Goal: Information Seeking & Learning: Learn about a topic

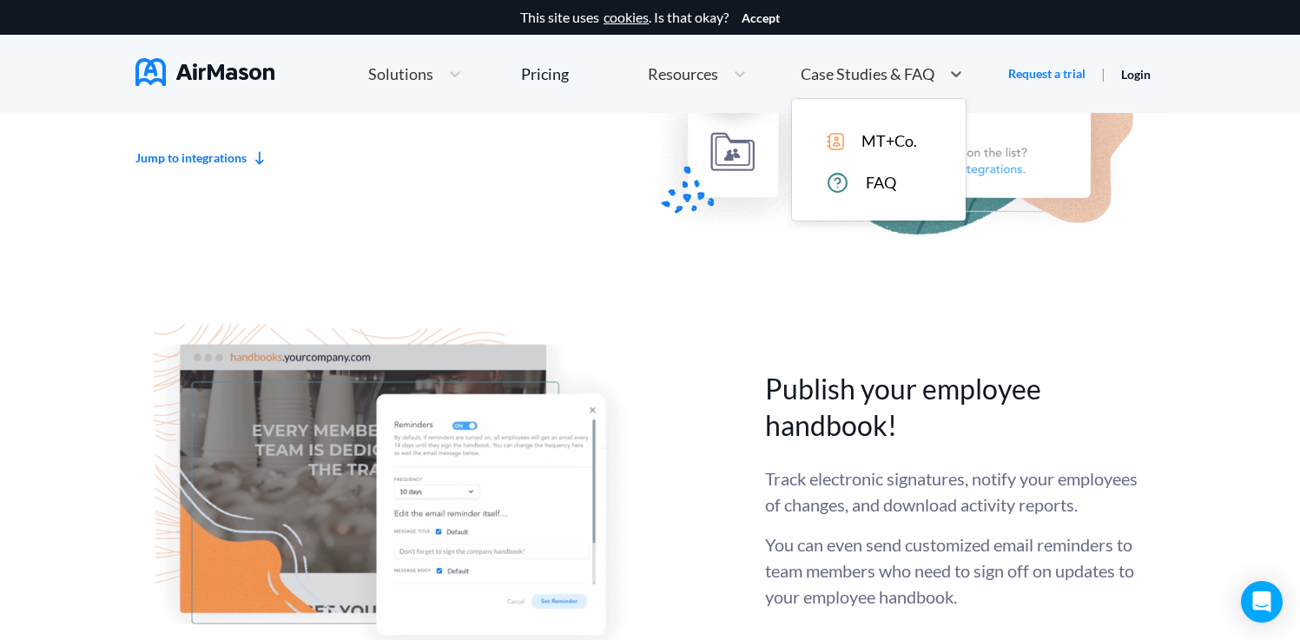
scroll to position [4089, 0]
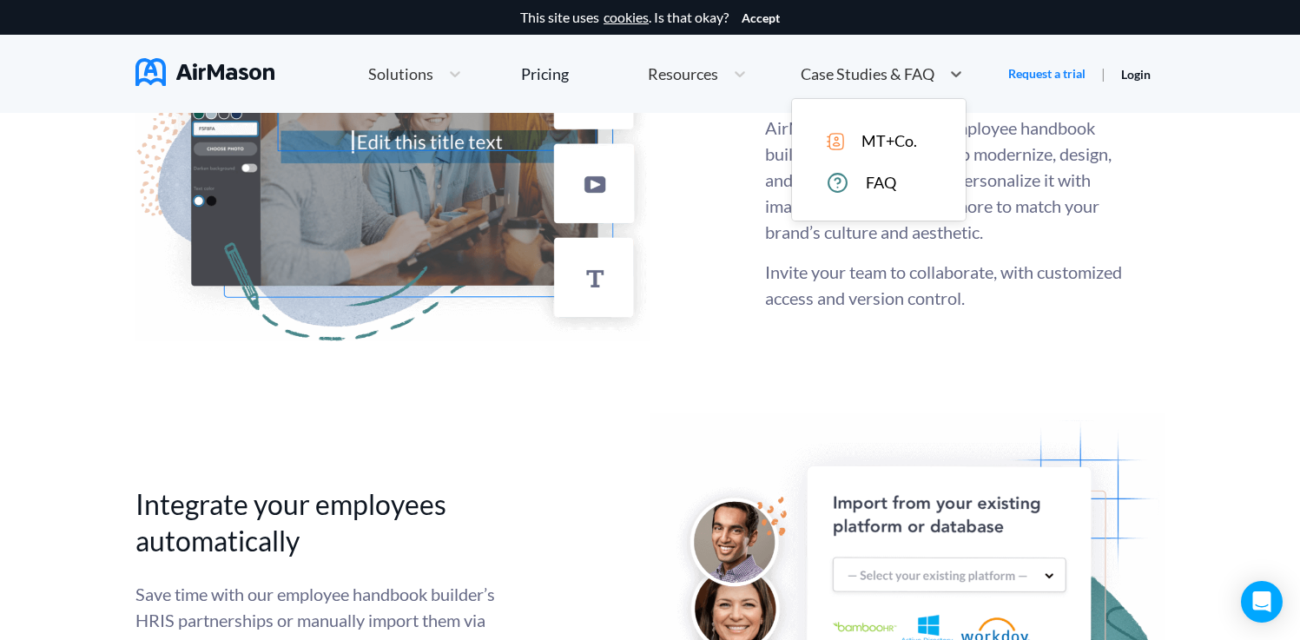
click at [871, 66] on span "Case Studies & FAQ" at bounding box center [867, 74] width 134 height 16
click at [881, 140] on span "MT+Co." at bounding box center [889, 141] width 56 height 18
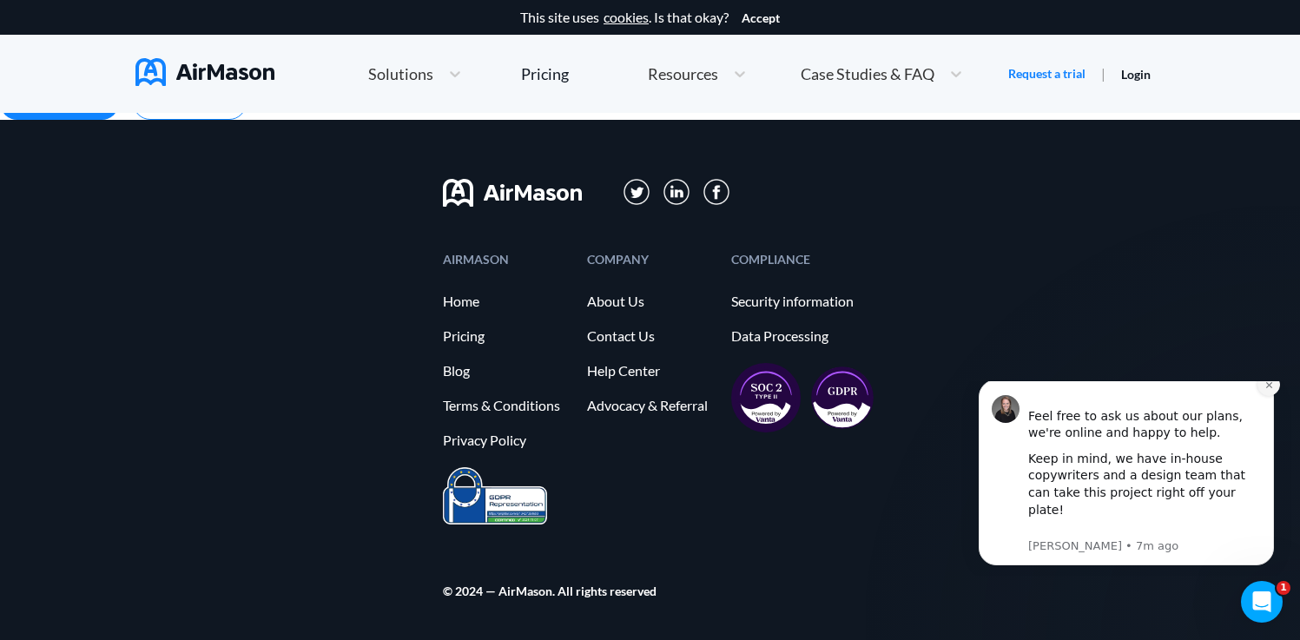
click at [1264, 390] on icon "Dismiss notification" at bounding box center [1269, 385] width 10 height 10
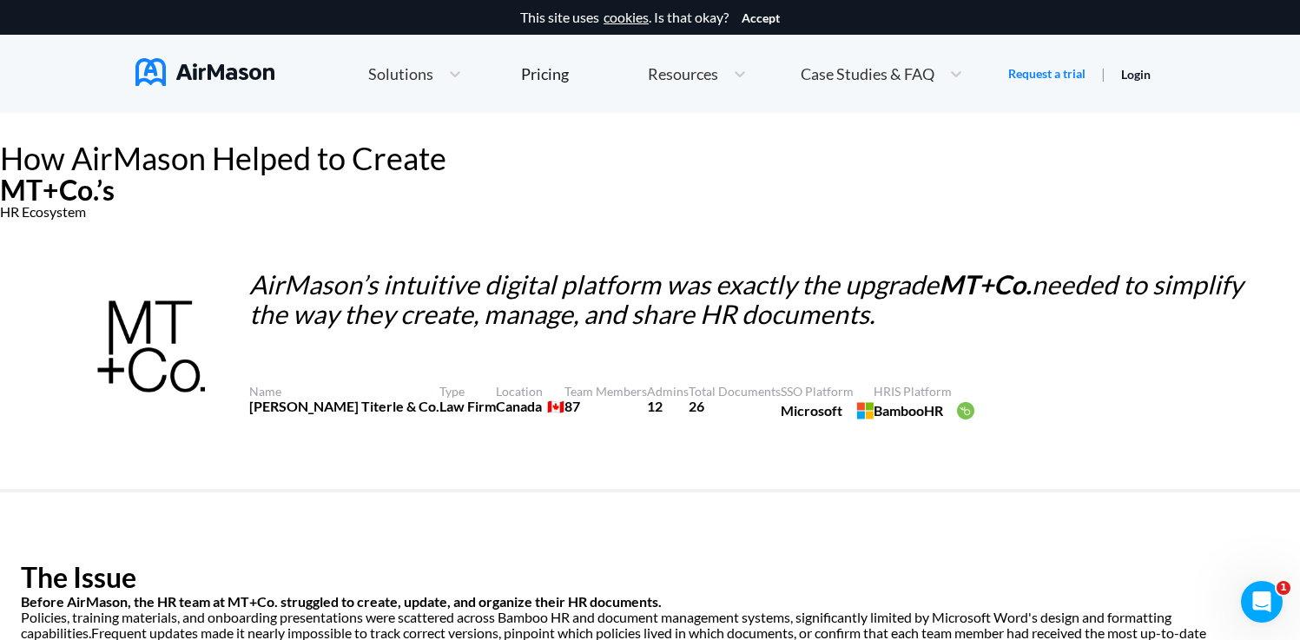
click at [211, 67] on img at bounding box center [204, 72] width 139 height 28
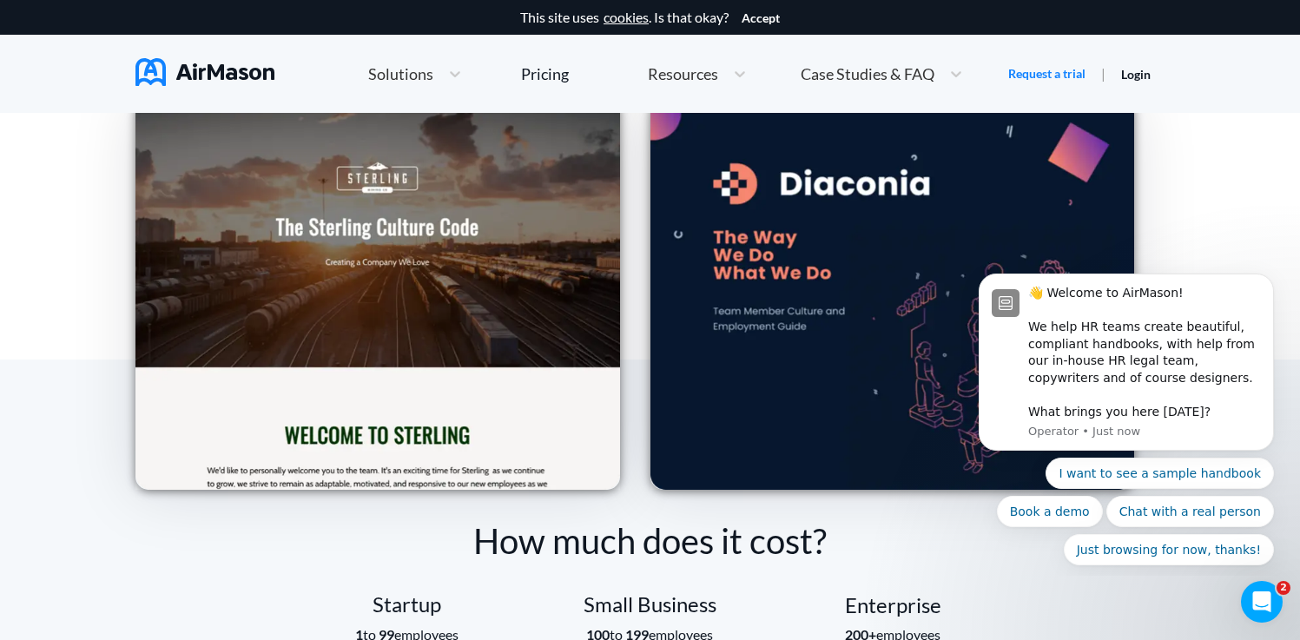
scroll to position [2540, 0]
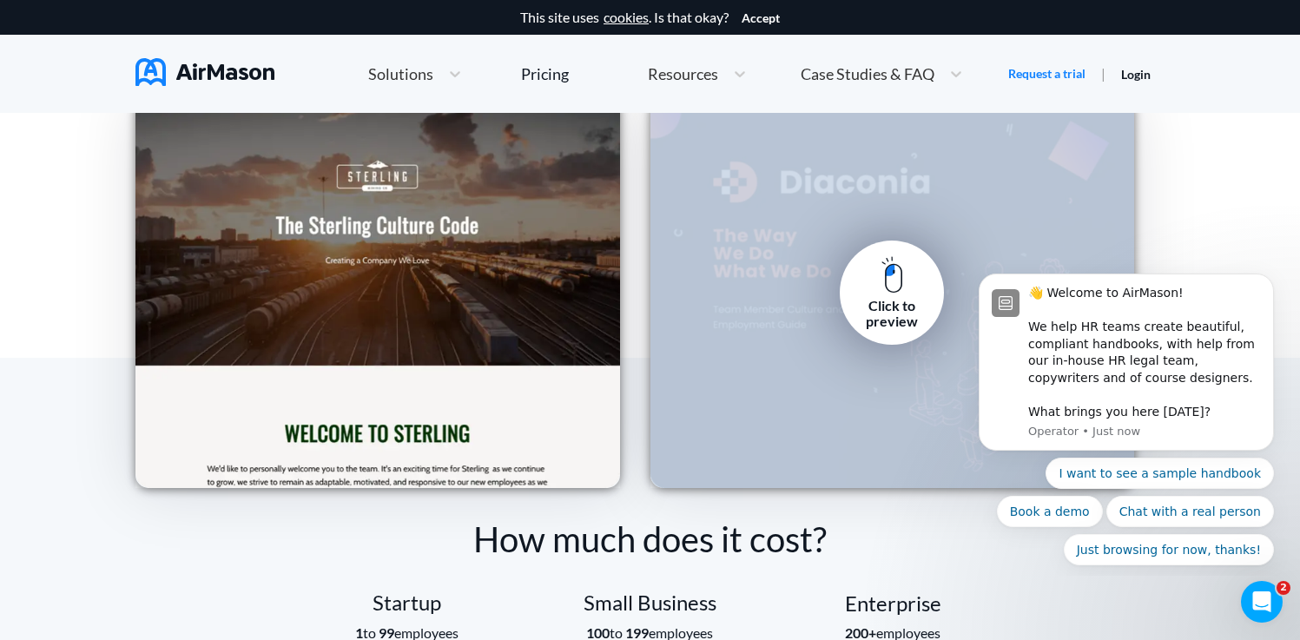
click at [879, 298] on div "Click to preview" at bounding box center [891, 314] width 78 height 32
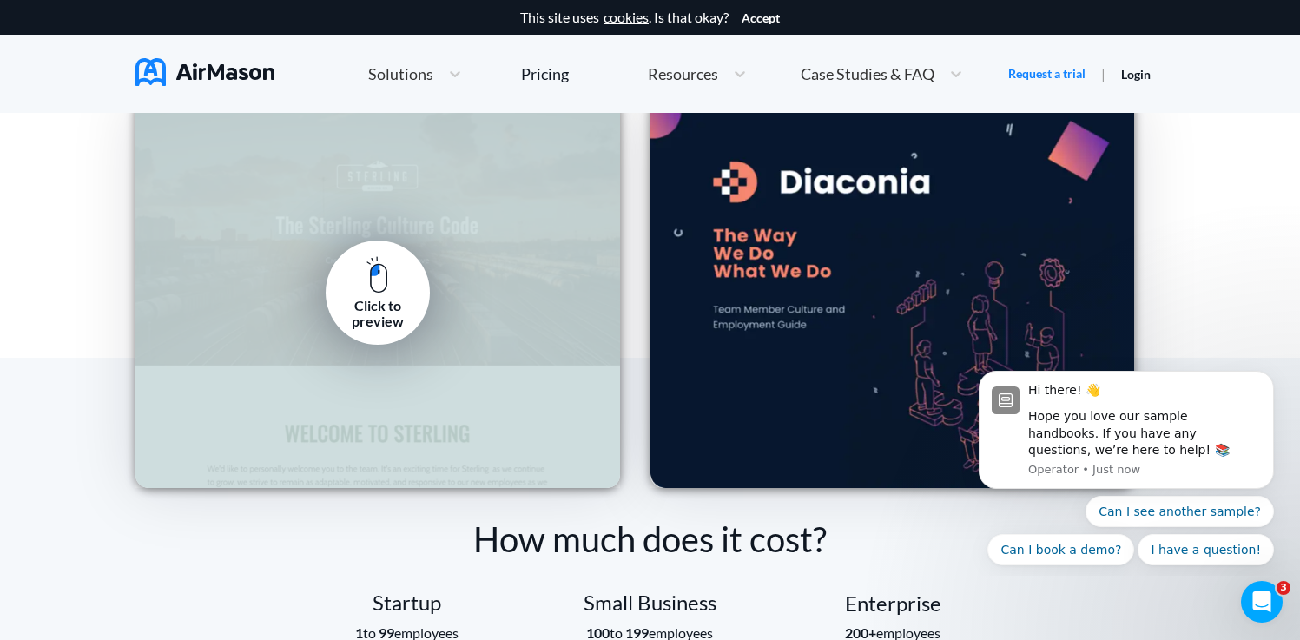
click at [378, 286] on img at bounding box center [377, 274] width 22 height 37
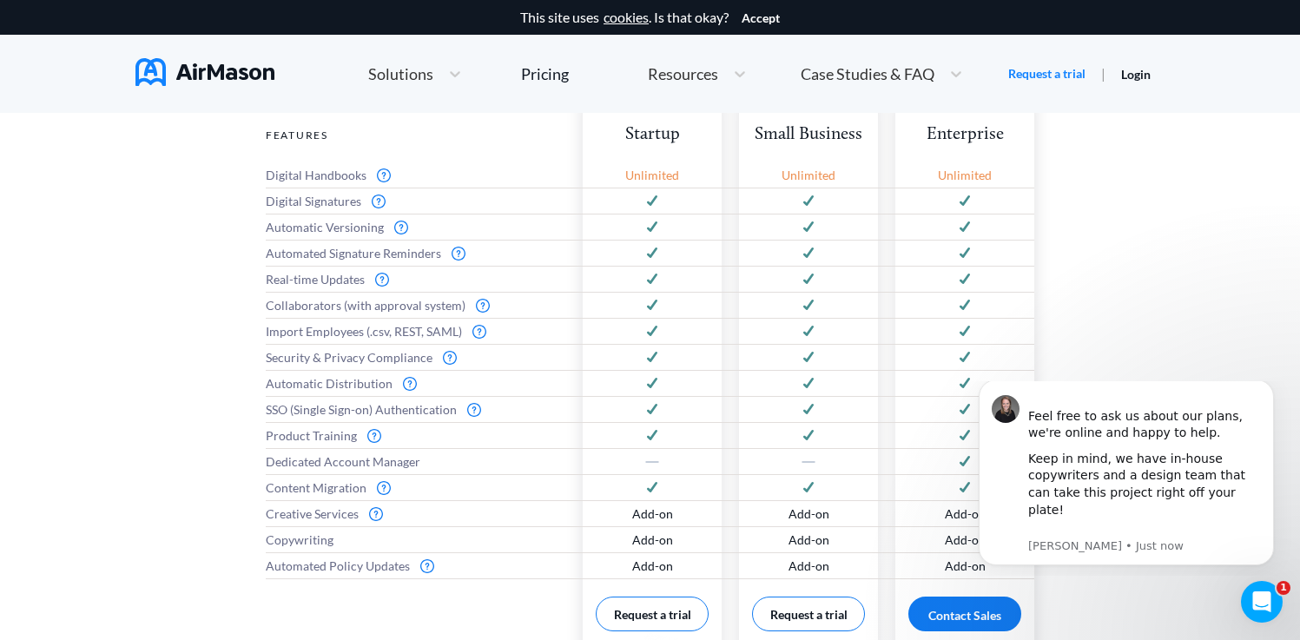
scroll to position [842, 0]
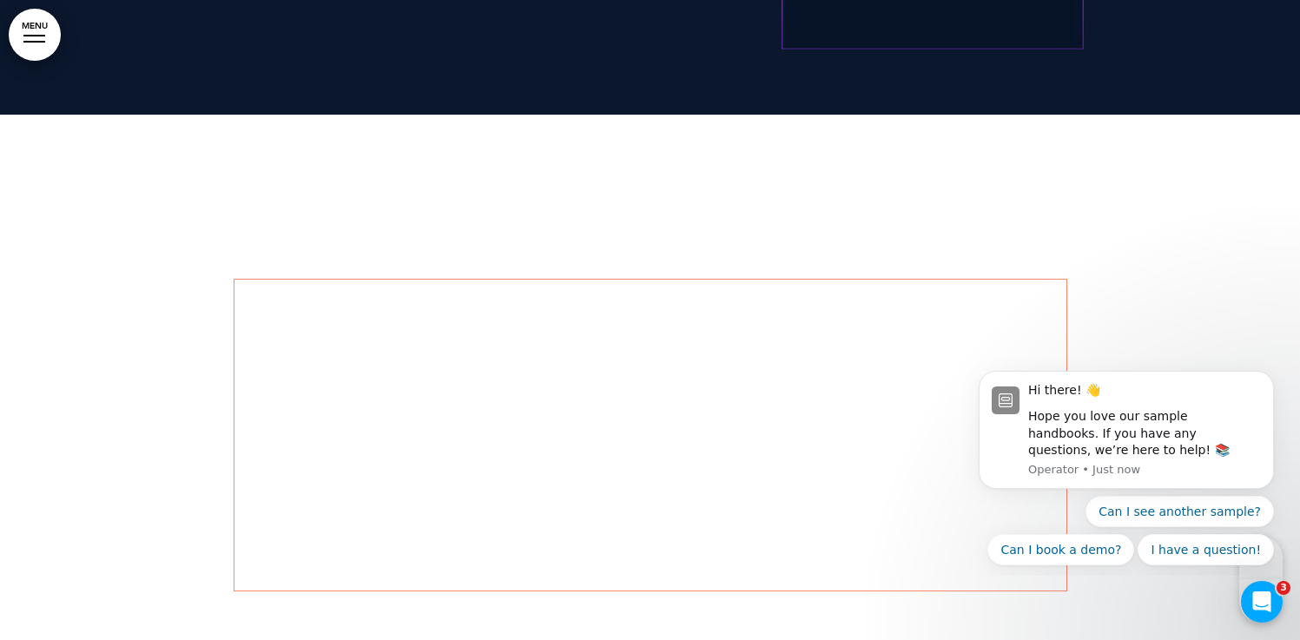
click at [740, 342] on span "Our Core Values Drive Everything We Do" at bounding box center [649, 431] width 761 height 251
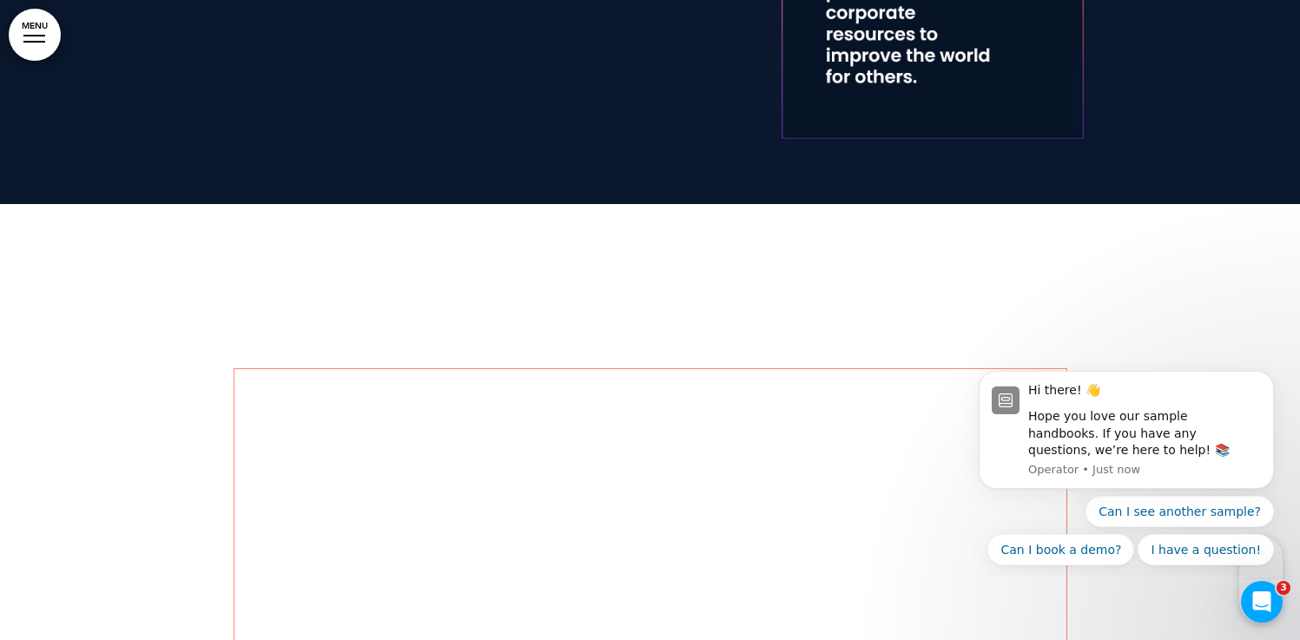
scroll to position [2471, 0]
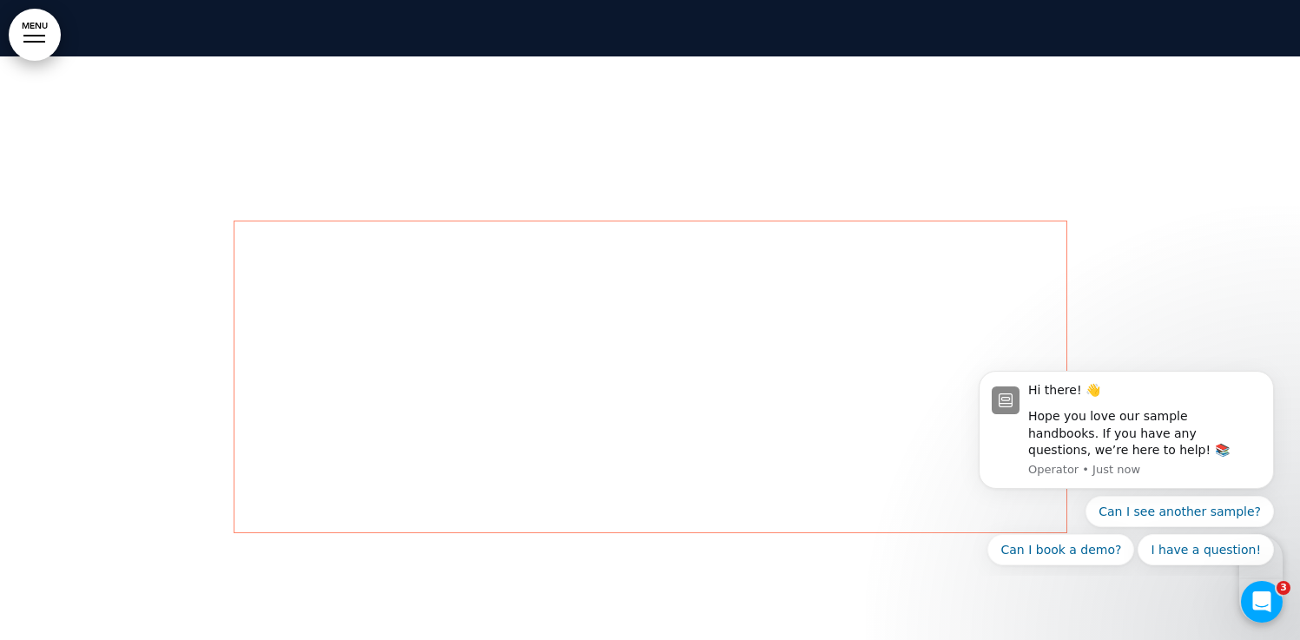
click at [715, 280] on span "Our Core Values Drive Everything We Do" at bounding box center [649, 373] width 761 height 251
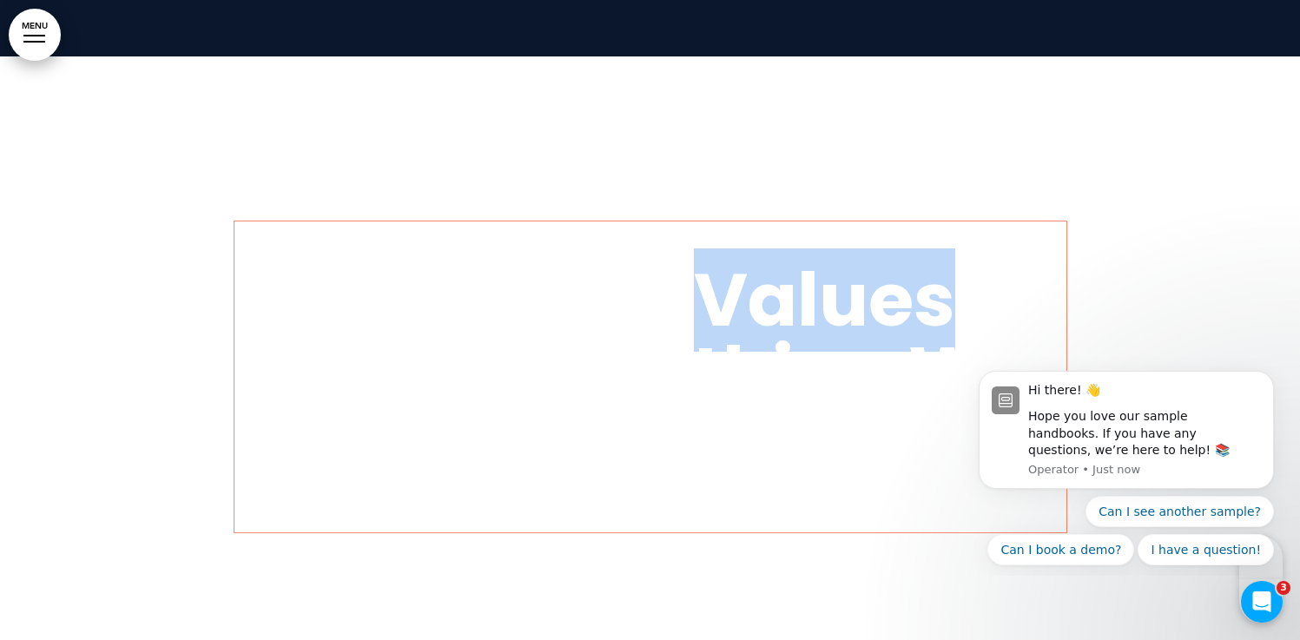
click at [715, 280] on span "Our Core Values Drive Everything We Do" at bounding box center [649, 373] width 761 height 251
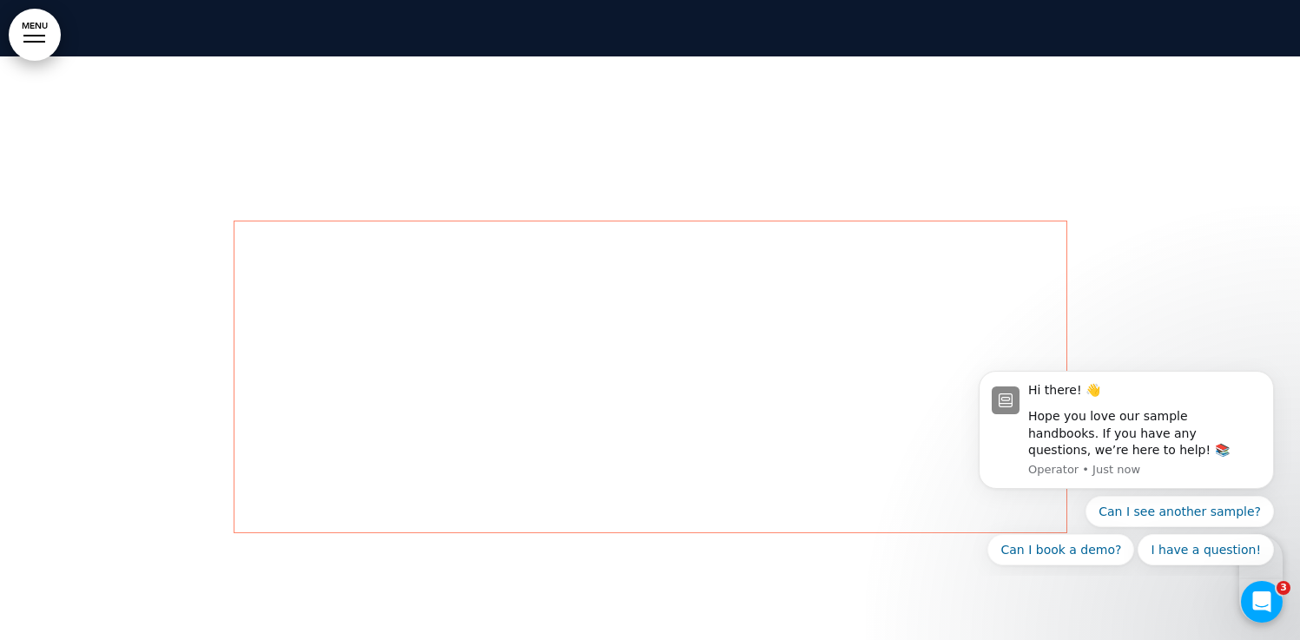
click at [585, 352] on span "Our Core Values Drive Everything We Do" at bounding box center [649, 373] width 761 height 251
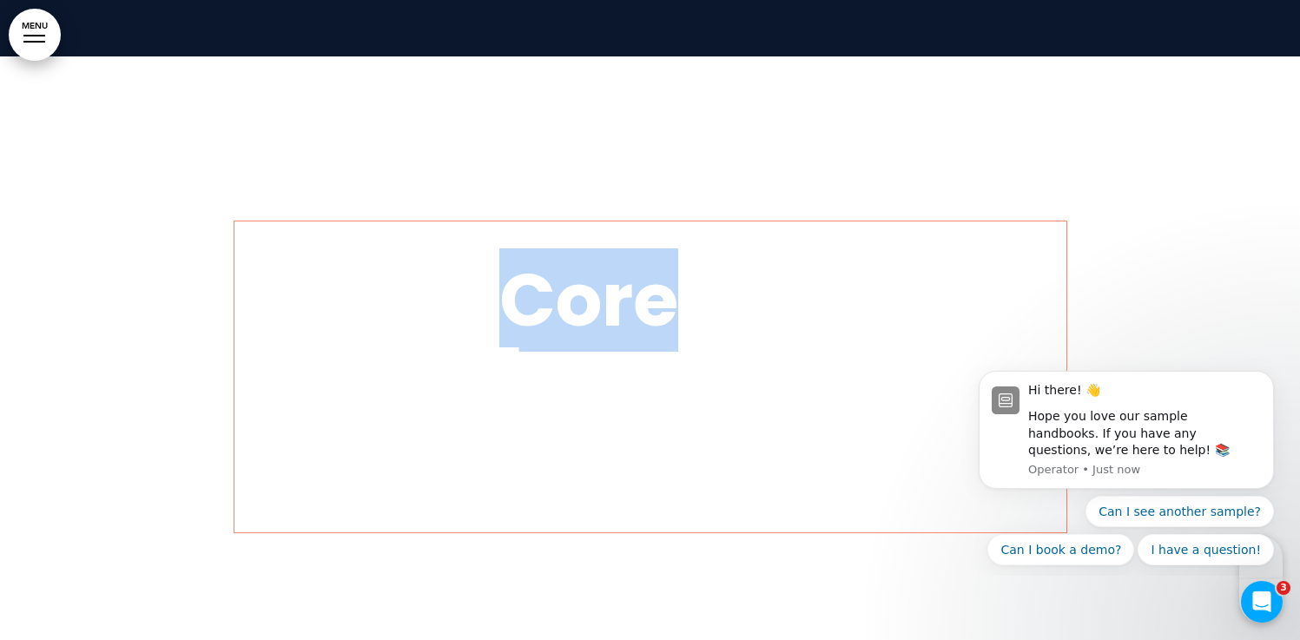
click at [585, 352] on span "Our Core Values Drive Everything We Do" at bounding box center [649, 373] width 761 height 251
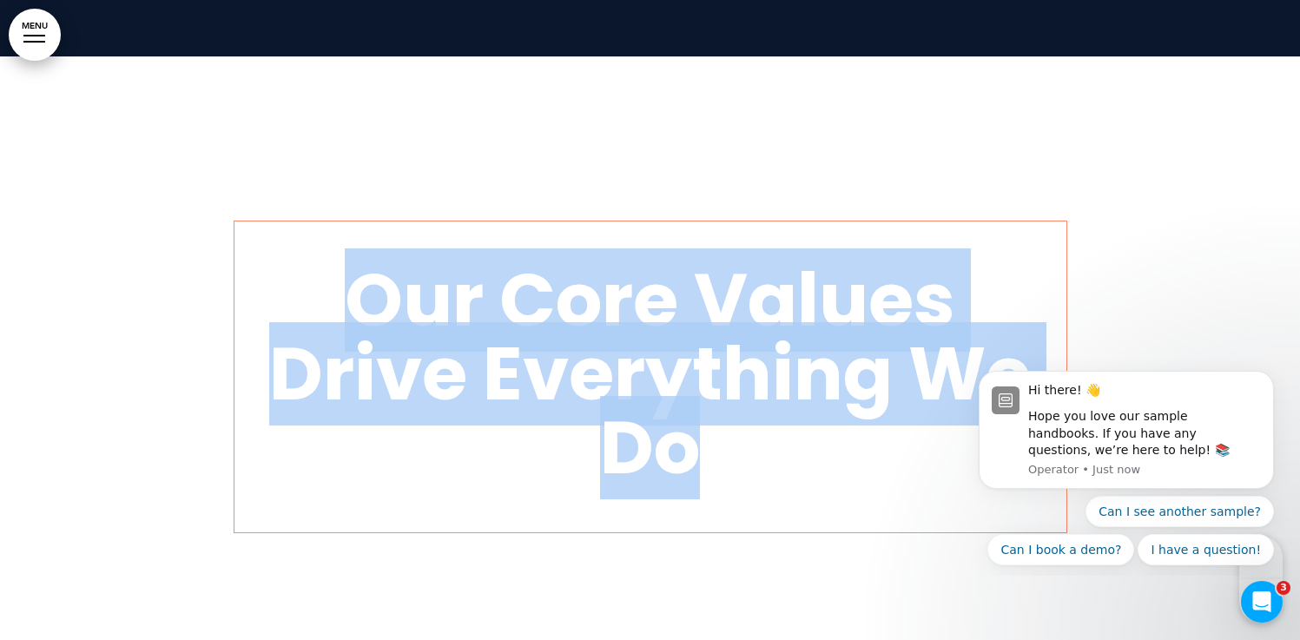
click at [585, 352] on span "Our Core Values Drive Everything We Do" at bounding box center [649, 373] width 761 height 251
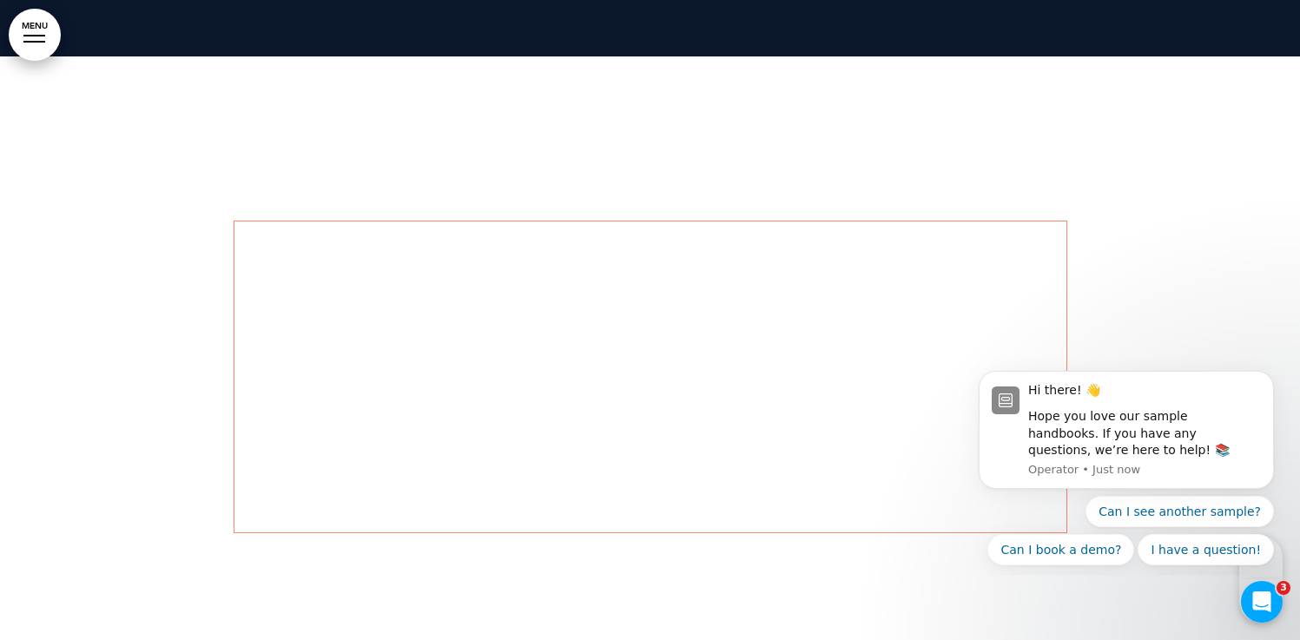
click at [497, 141] on div at bounding box center [650, 376] width 1300 height 640
click at [48, 43] on link "MENU" at bounding box center [35, 35] width 52 height 52
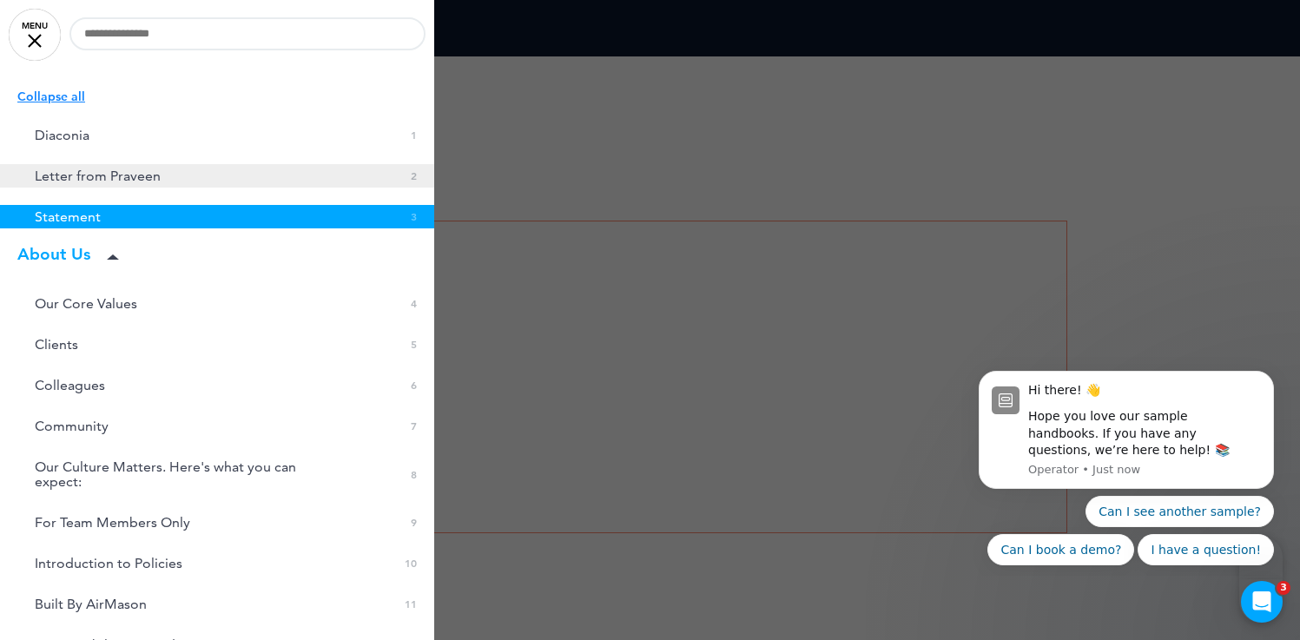
click at [82, 171] on span "Letter from Praveen" at bounding box center [98, 175] width 126 height 15
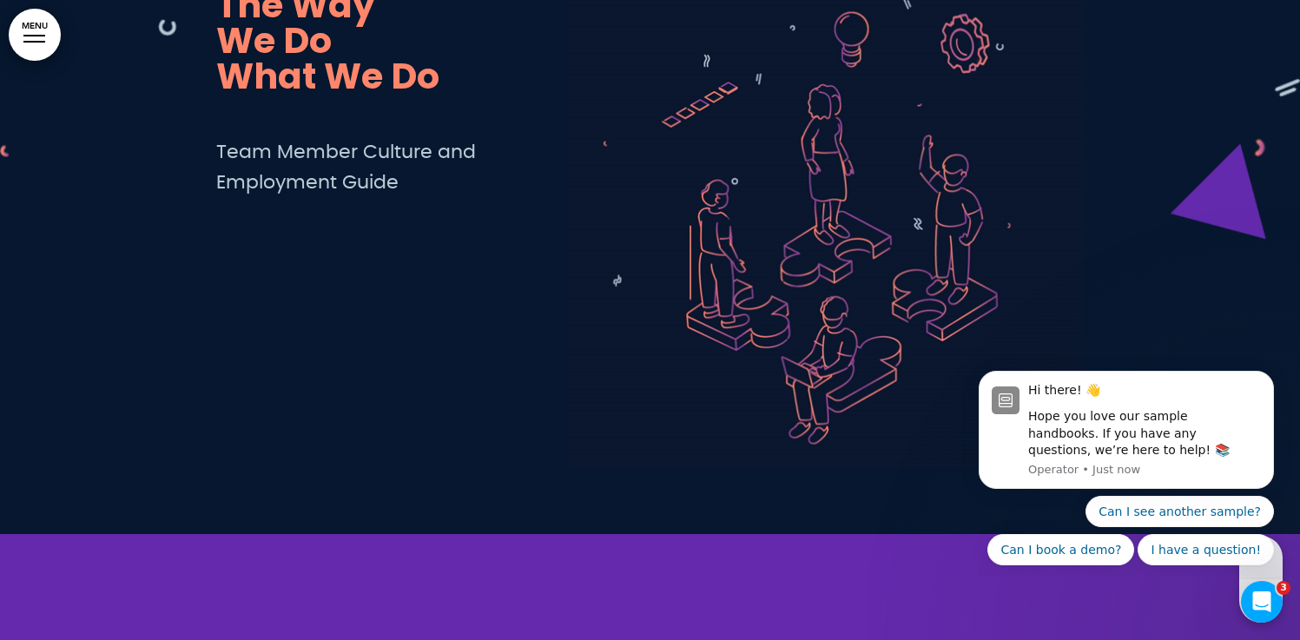
scroll to position [0, 0]
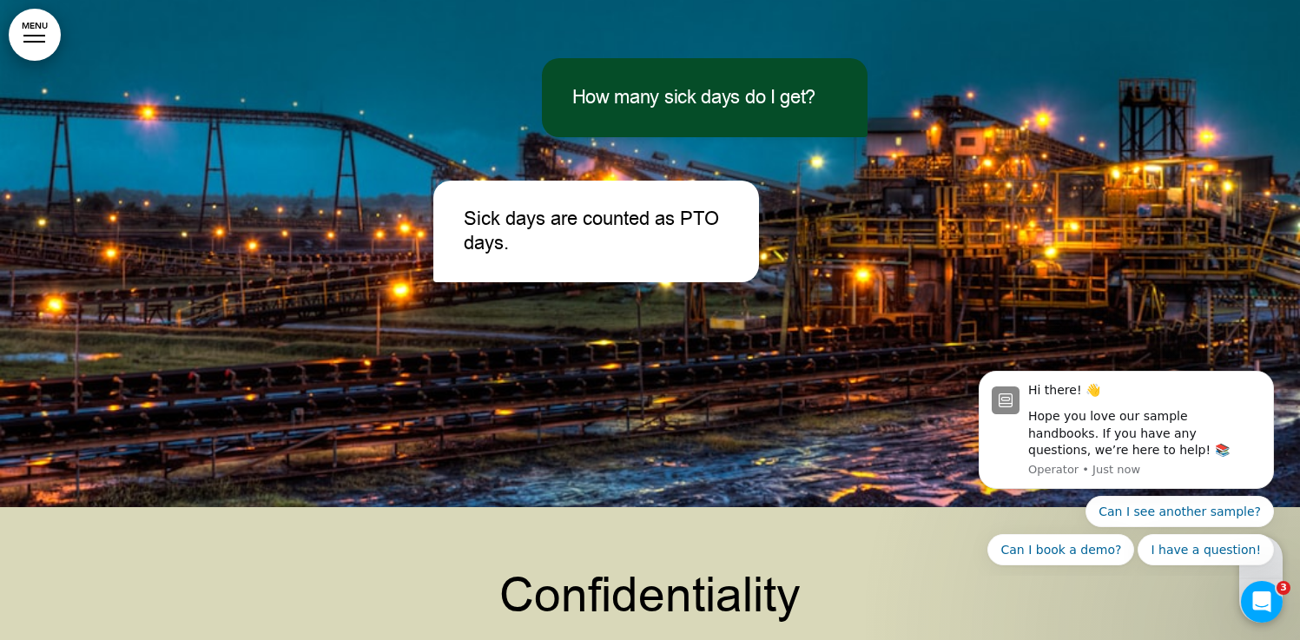
scroll to position [16831, 0]
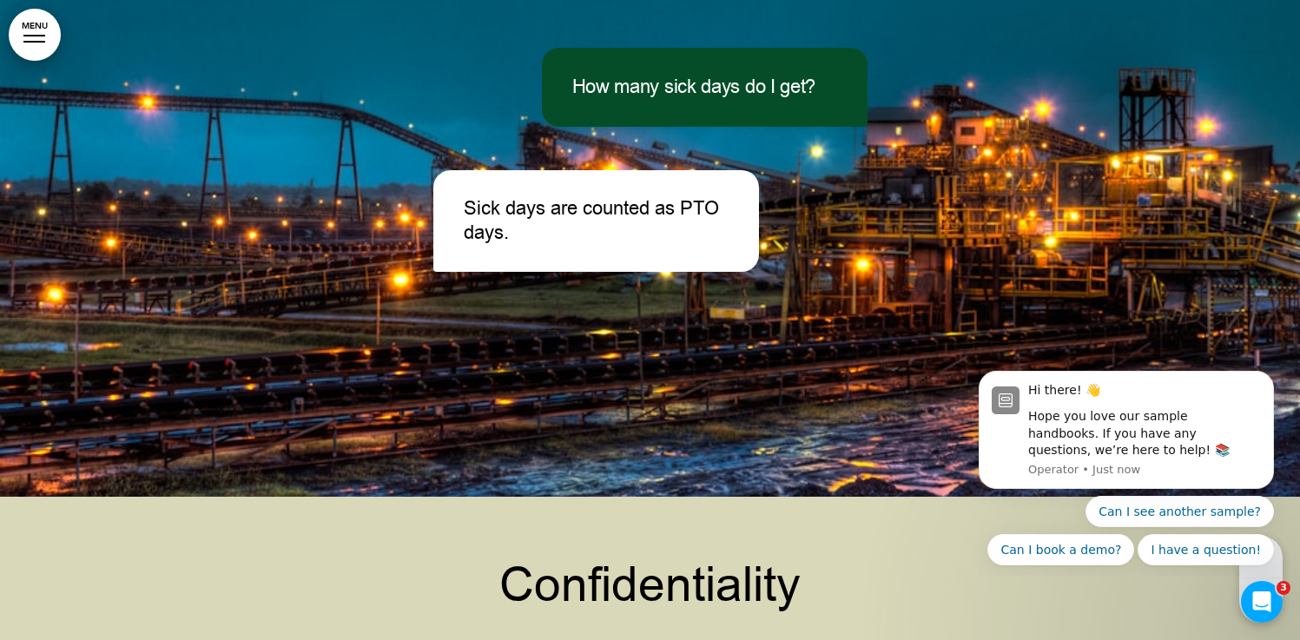
click at [507, 196] on p "Sick days are counted as PTO days." at bounding box center [596, 220] width 265 height 49
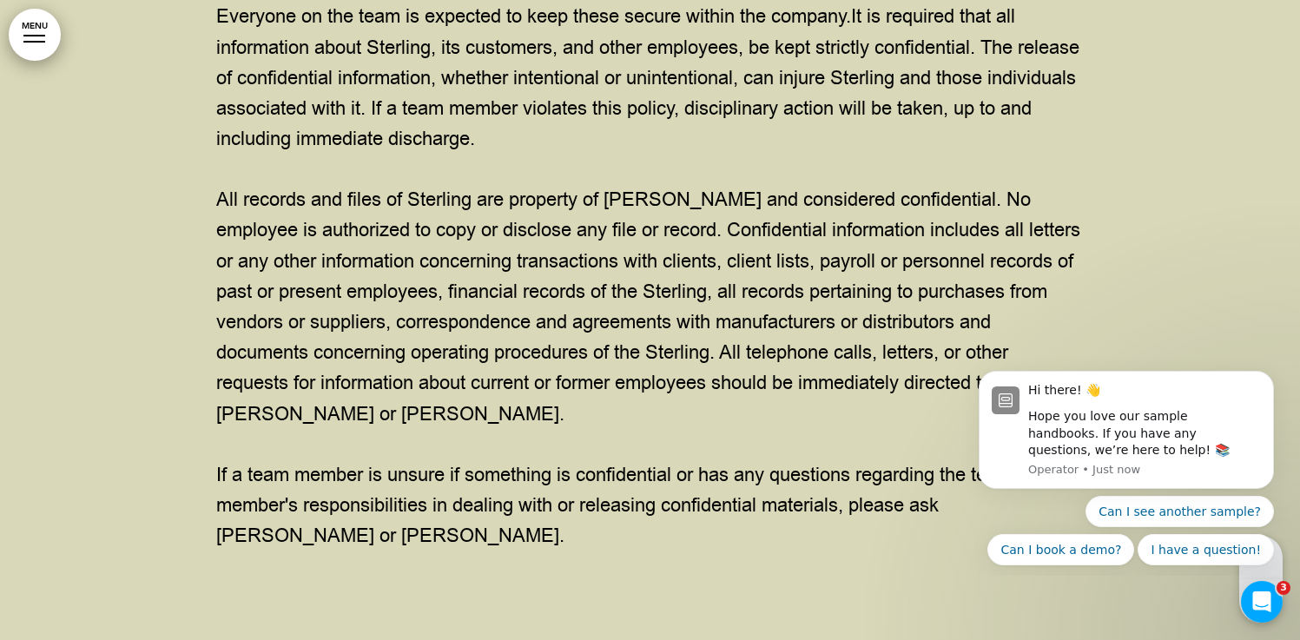
scroll to position [17564, 0]
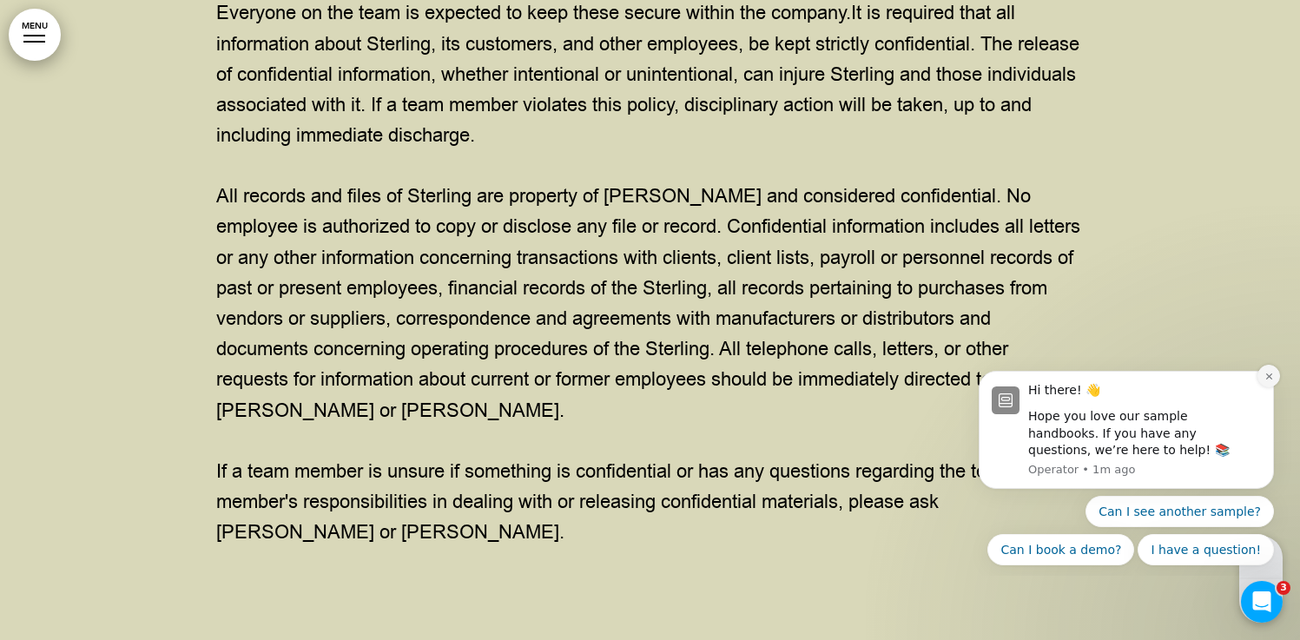
click at [1267, 378] on icon "Dismiss notification" at bounding box center [1269, 377] width 10 height 10
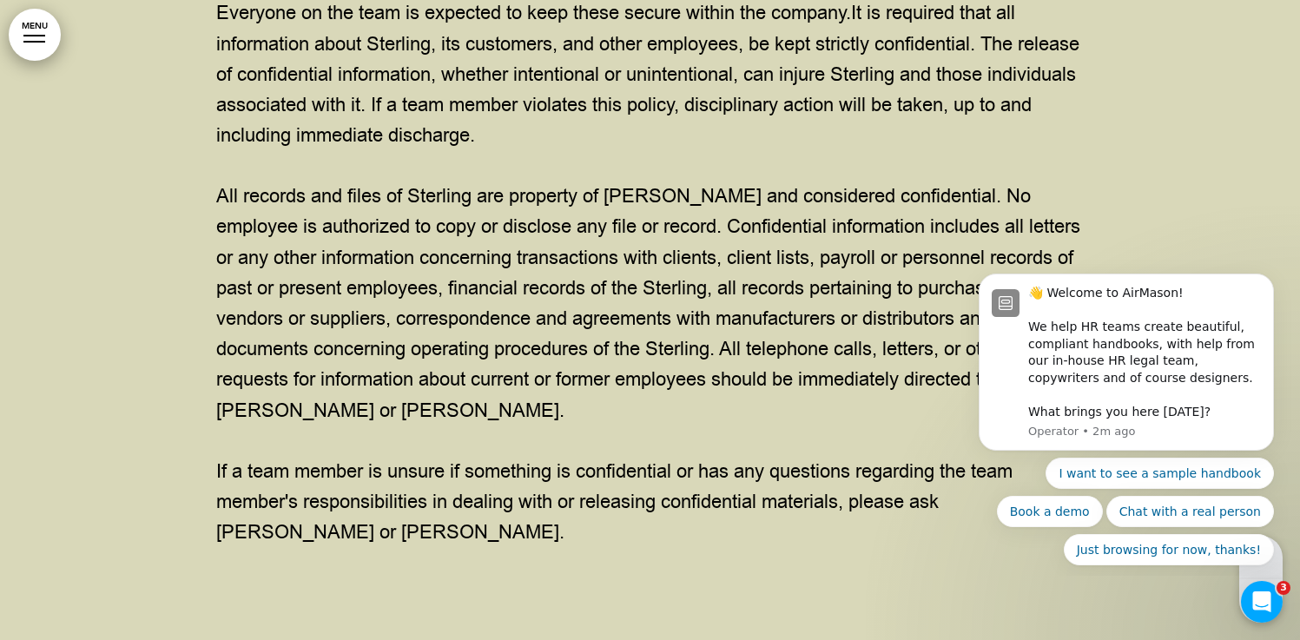
click at [1282, 274] on body "👋 Welcome to AirMason! We help HR teams create beautiful, compliant handbooks, …" at bounding box center [1125, 417] width 333 height 304
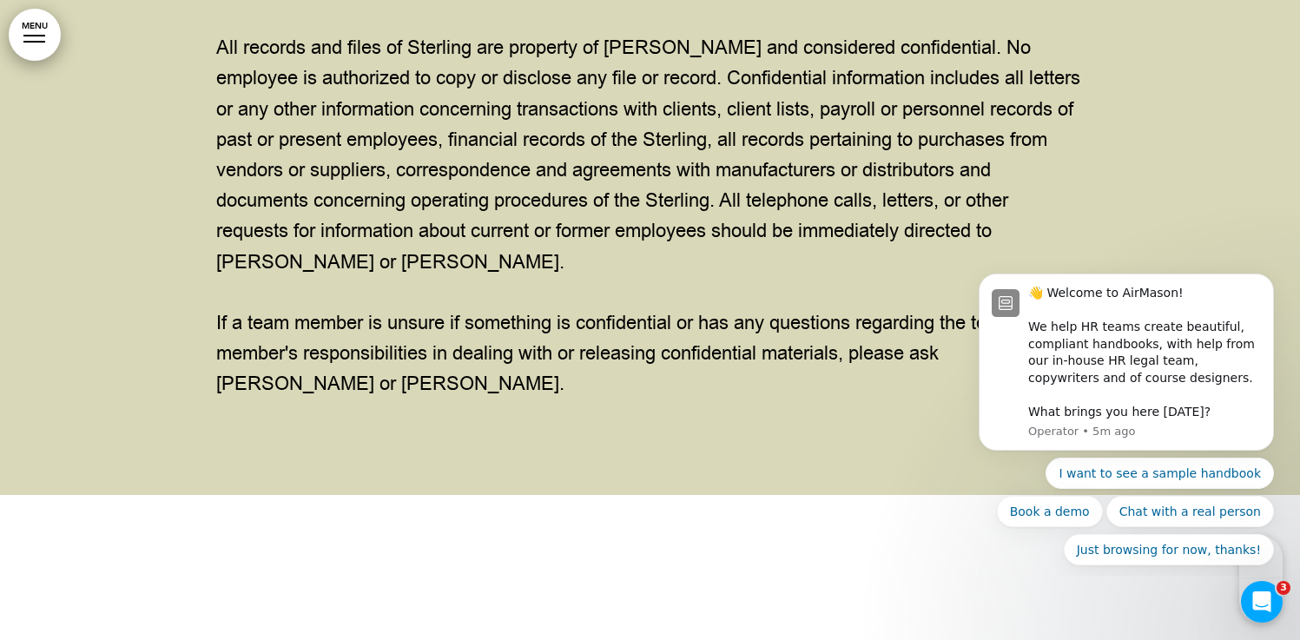
scroll to position [17697, 0]
